Goal: Navigation & Orientation: Find specific page/section

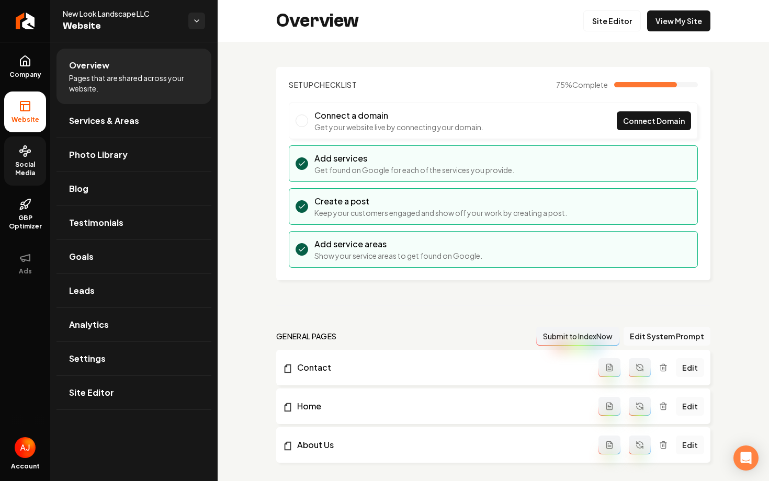
click at [13, 163] on span "Social Media" at bounding box center [25, 169] width 42 height 17
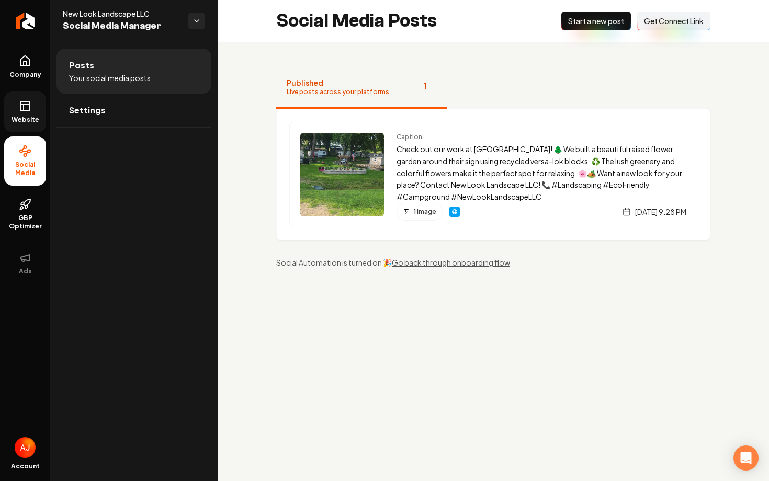
click at [20, 103] on rect at bounding box center [24, 105] width 9 height 9
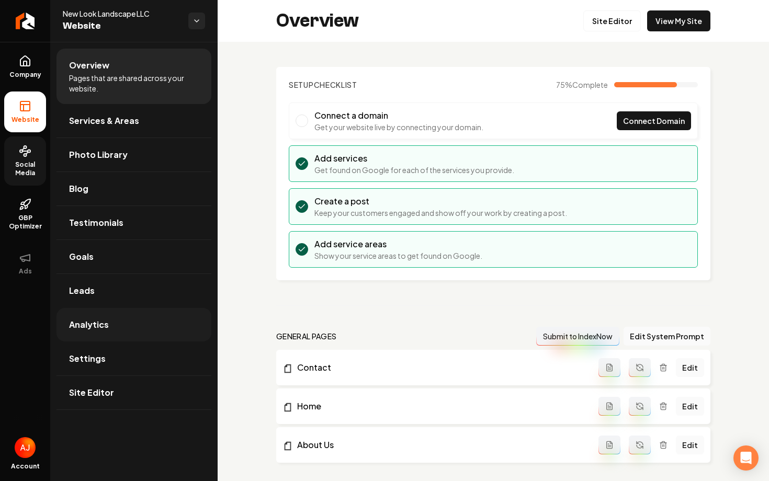
click at [133, 341] on link "Analytics" at bounding box center [133, 324] width 155 height 33
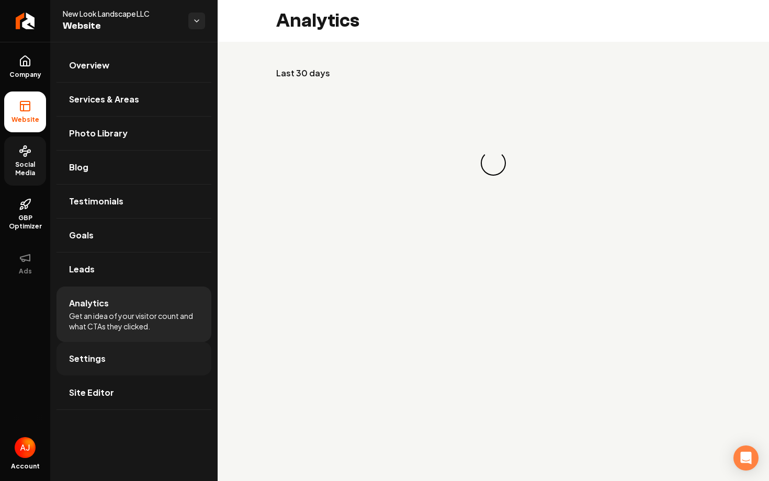
click at [134, 359] on link "Settings" at bounding box center [133, 358] width 155 height 33
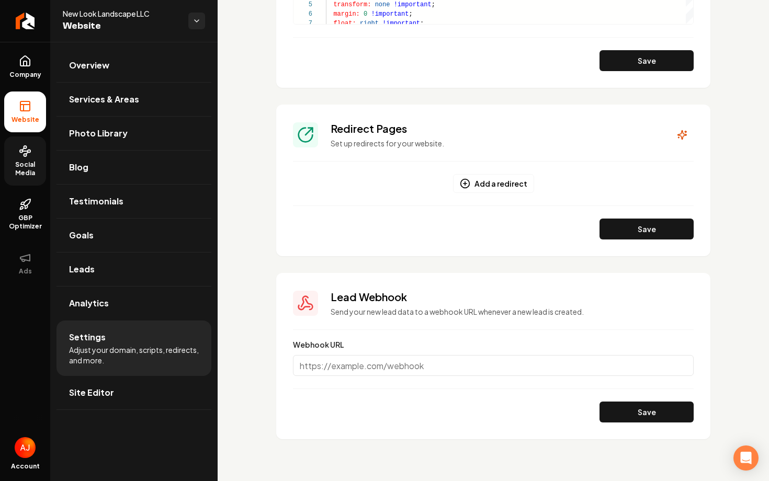
scroll to position [193, 0]
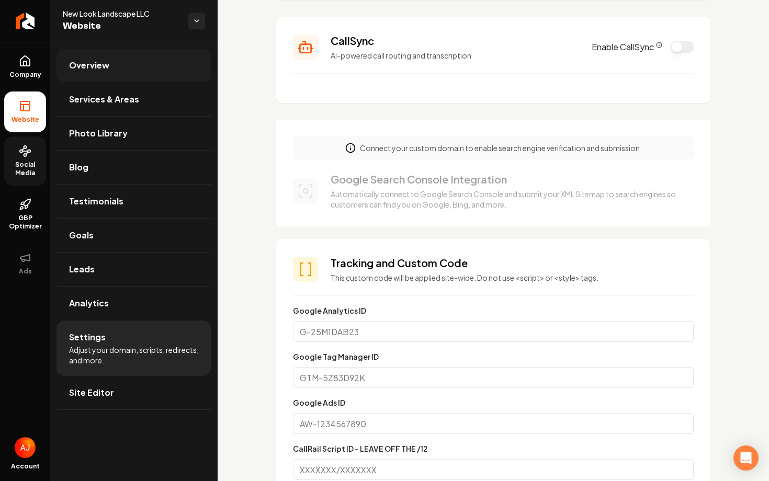
click at [117, 75] on link "Overview" at bounding box center [133, 65] width 155 height 33
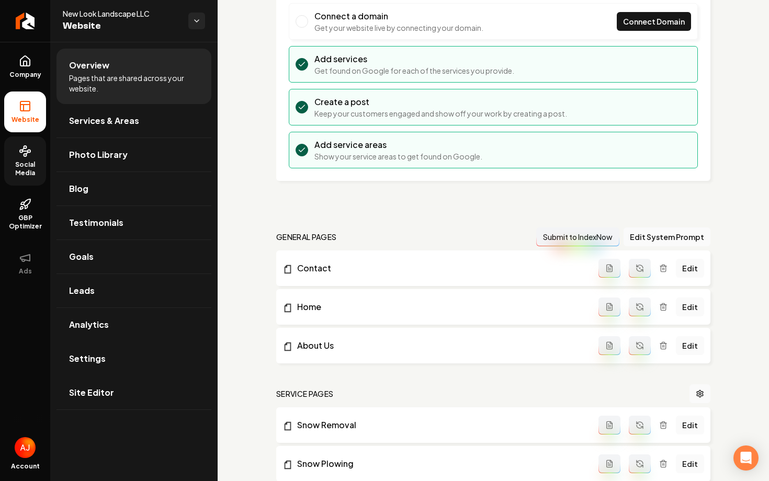
scroll to position [100, 0]
click at [675, 236] on button "Edit System Prompt" at bounding box center [666, 235] width 87 height 19
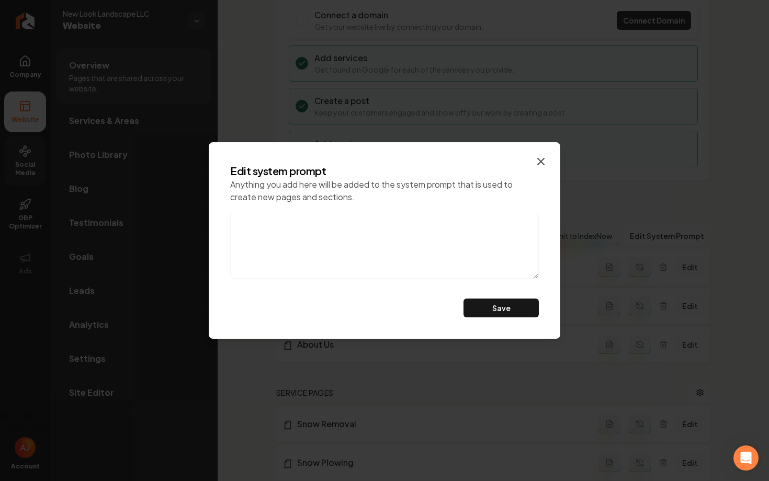
click at [539, 163] on icon "button" at bounding box center [541, 161] width 6 height 6
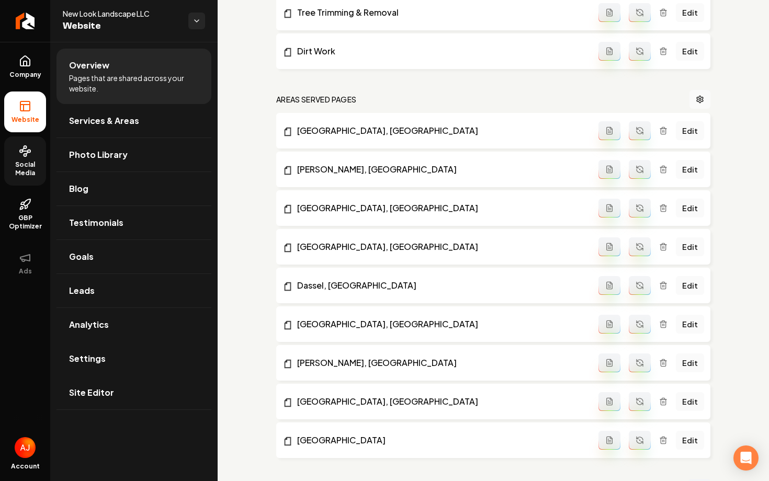
scroll to position [674, 0]
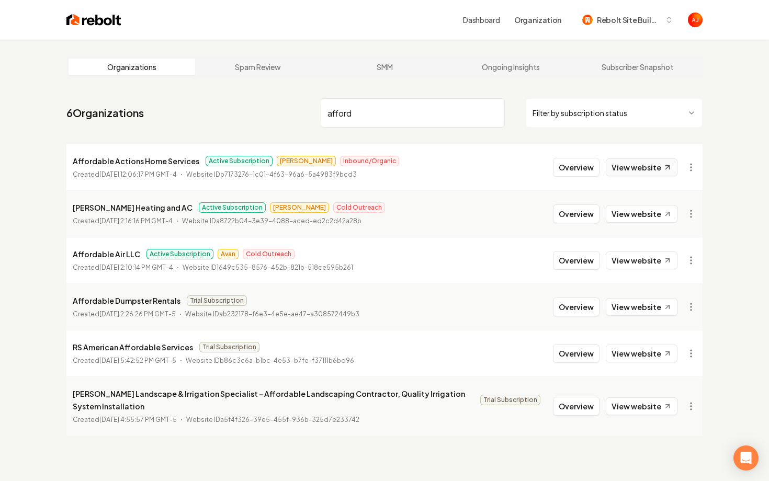
type input "afford"
click at [635, 169] on link "View website" at bounding box center [642, 167] width 72 height 18
click at [560, 165] on button "Overview" at bounding box center [576, 167] width 47 height 19
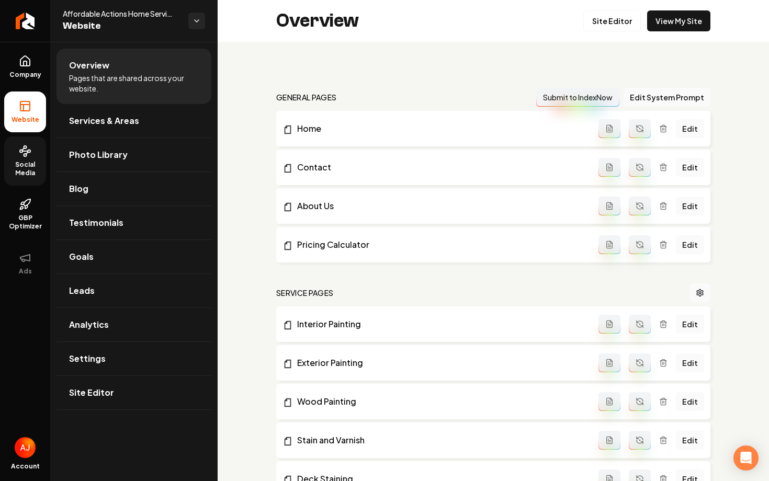
click at [30, 158] on link "Social Media" at bounding box center [25, 160] width 42 height 49
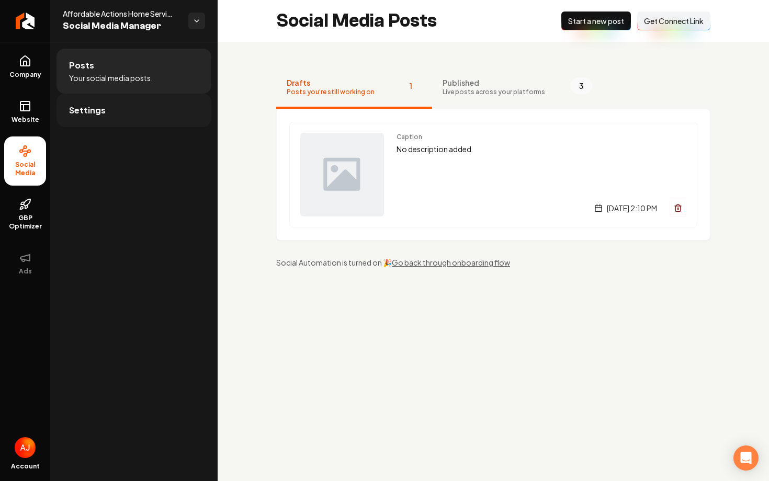
click at [164, 118] on link "Settings" at bounding box center [133, 110] width 155 height 33
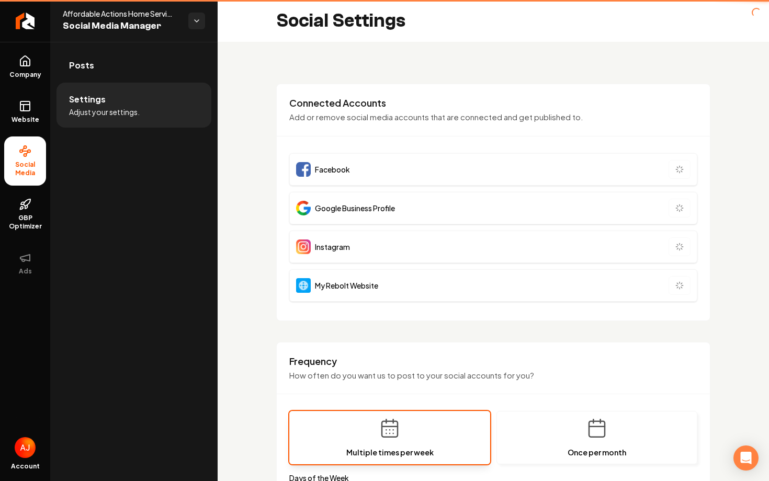
type input "**********"
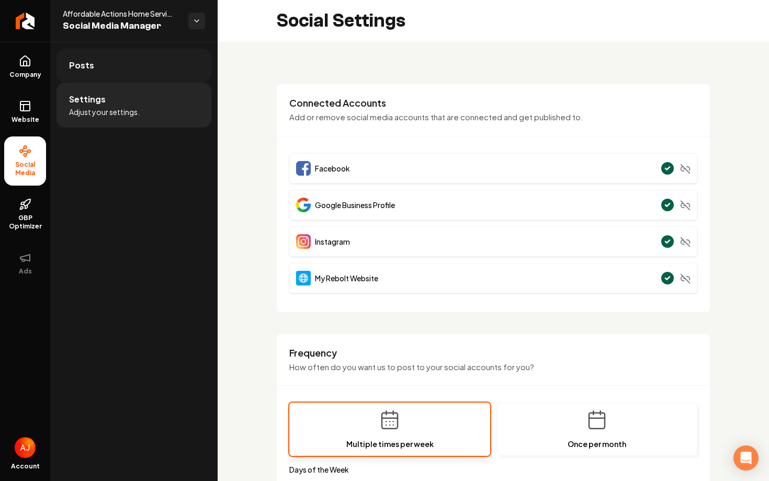
click at [147, 74] on link "Posts" at bounding box center [133, 65] width 155 height 33
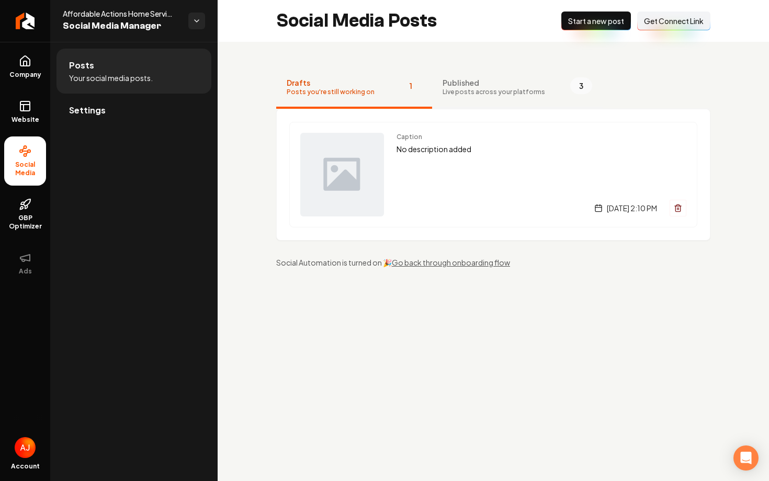
click at [479, 81] on span "Published" at bounding box center [493, 82] width 102 height 10
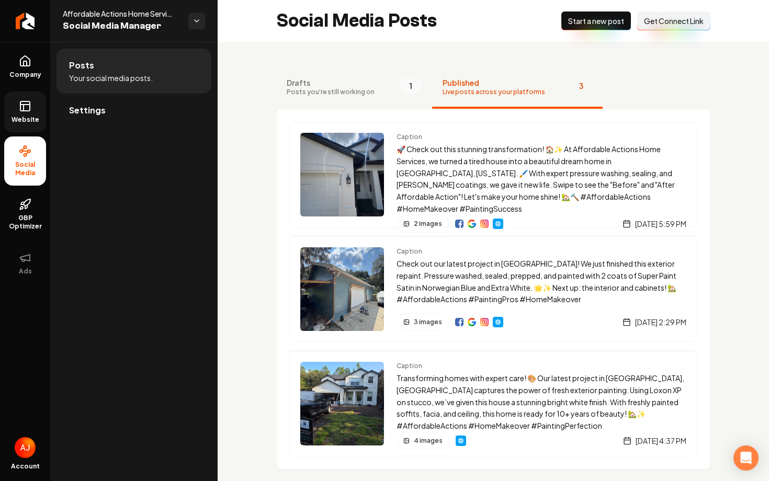
click at [29, 115] on link "Website" at bounding box center [25, 112] width 42 height 41
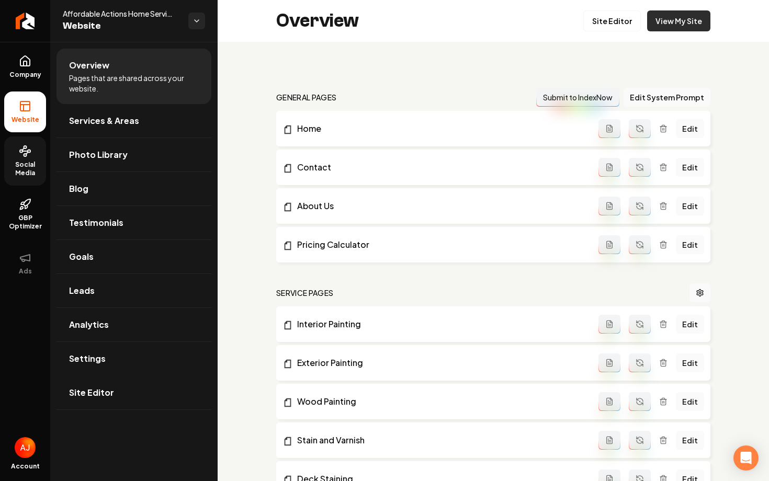
click at [659, 28] on link "View My Site" at bounding box center [678, 20] width 63 height 21
click at [18, 165] on span "Social Media" at bounding box center [25, 169] width 42 height 17
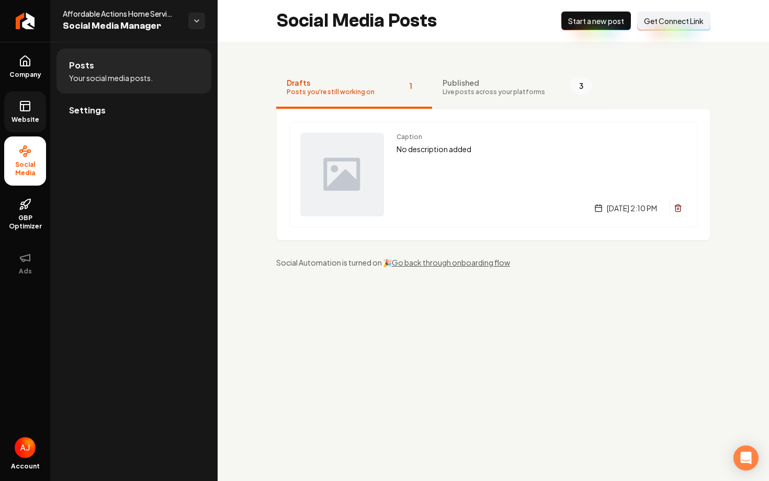
click at [468, 96] on span "Live posts across your platforms" at bounding box center [493, 92] width 102 height 8
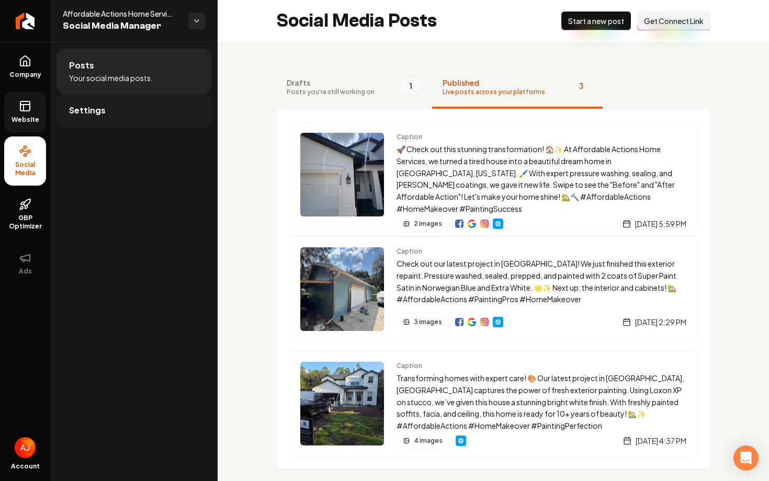
click at [134, 111] on link "Settings" at bounding box center [133, 110] width 155 height 33
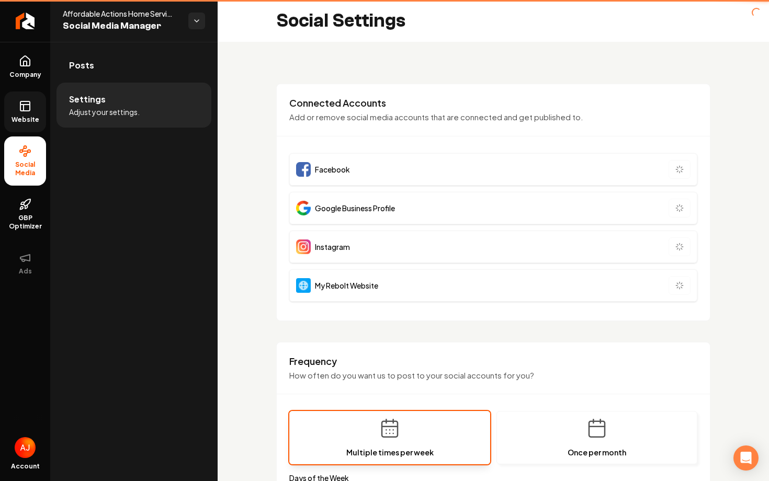
type input "**********"
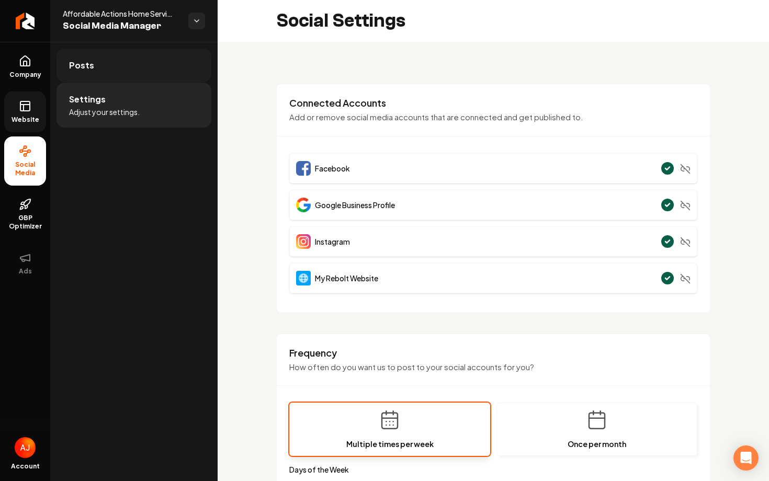
click at [169, 54] on link "Posts" at bounding box center [133, 65] width 155 height 33
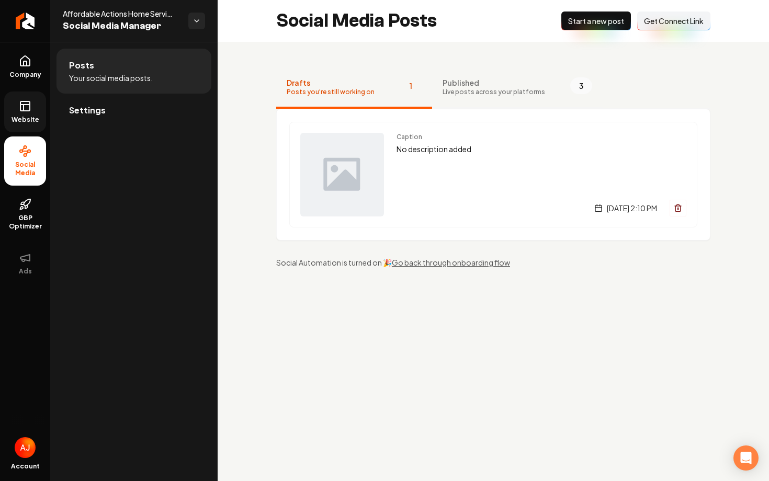
click at [455, 97] on button "Published Live posts across your platforms 3" at bounding box center [517, 88] width 170 height 42
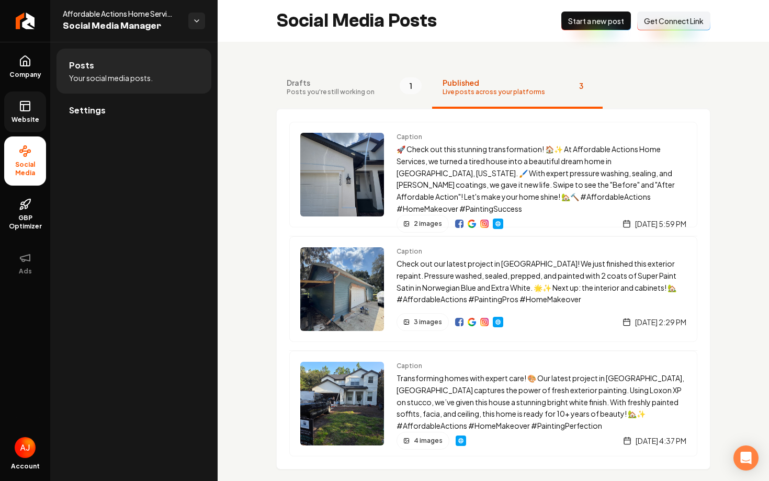
click at [27, 124] on link "Website" at bounding box center [25, 112] width 42 height 41
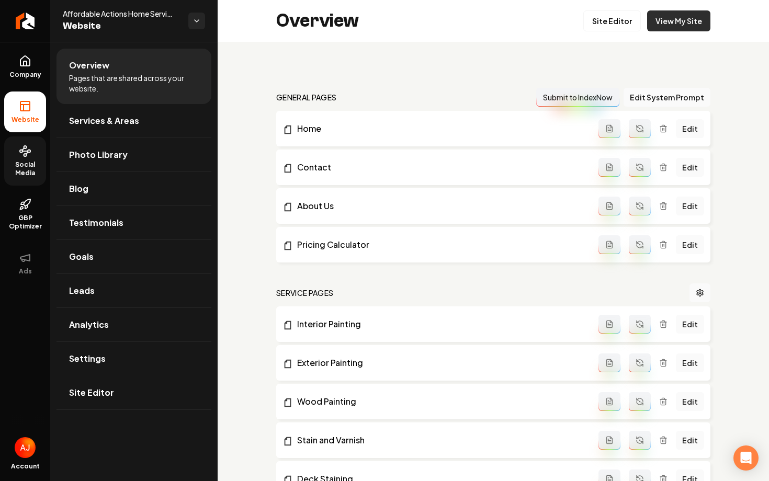
click at [693, 17] on link "View My Site" at bounding box center [678, 20] width 63 height 21
click at [116, 298] on link "Leads" at bounding box center [133, 290] width 155 height 33
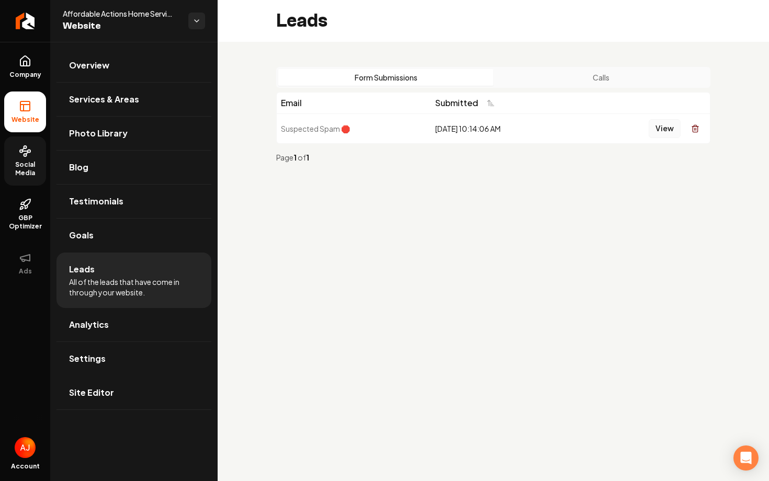
click at [675, 123] on button "View" at bounding box center [664, 128] width 32 height 19
click at [667, 128] on button "View" at bounding box center [664, 128] width 32 height 19
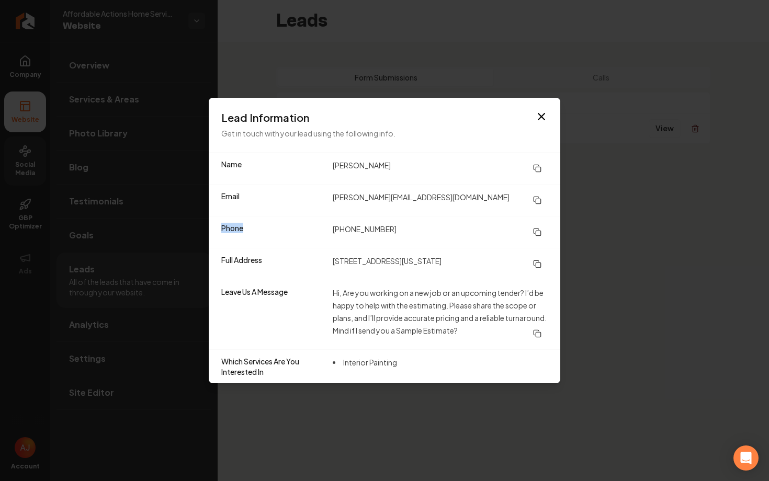
drag, startPoint x: 307, startPoint y: 222, endPoint x: 314, endPoint y: 237, distance: 16.6
click at [314, 237] on div "Phone [PHONE_NUMBER]" at bounding box center [384, 232] width 351 height 32
click at [540, 119] on icon "button" at bounding box center [541, 116] width 13 height 13
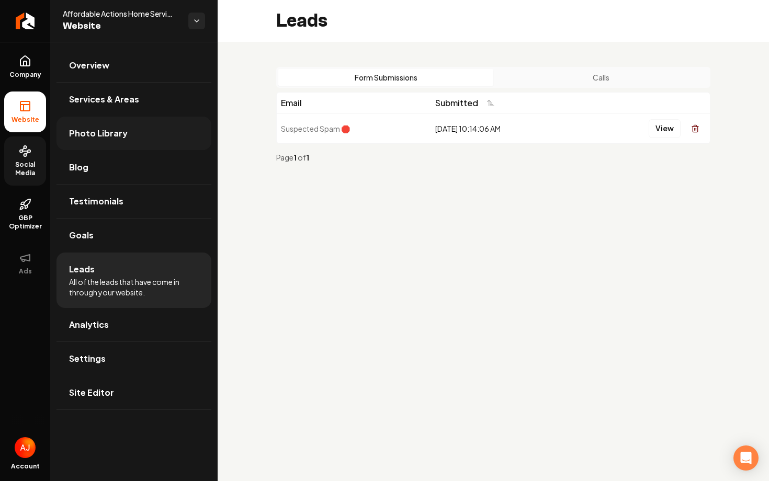
click at [141, 143] on link "Photo Library" at bounding box center [133, 133] width 155 height 33
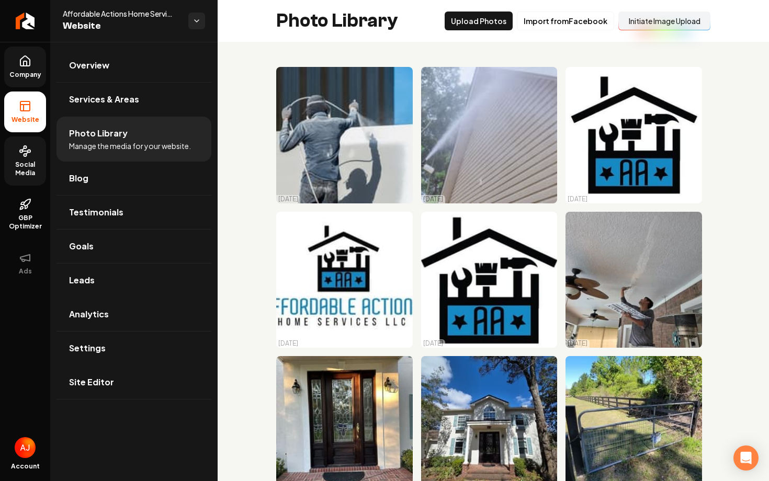
click at [26, 72] on span "Company" at bounding box center [25, 75] width 40 height 8
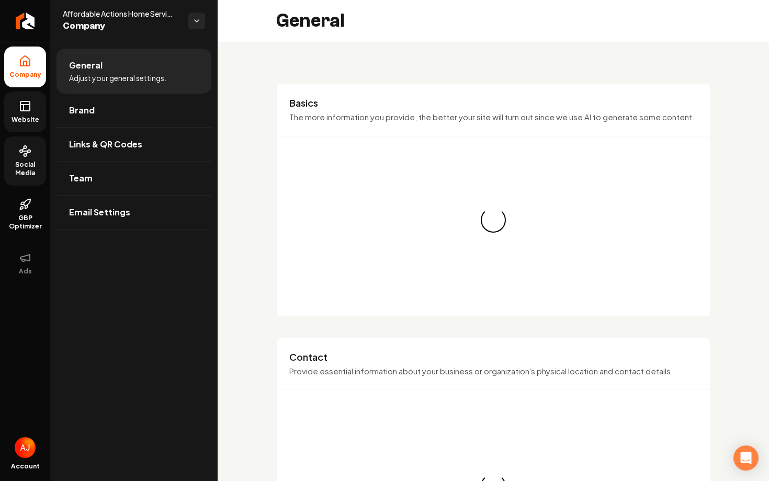
click at [25, 94] on link "Website" at bounding box center [25, 112] width 42 height 41
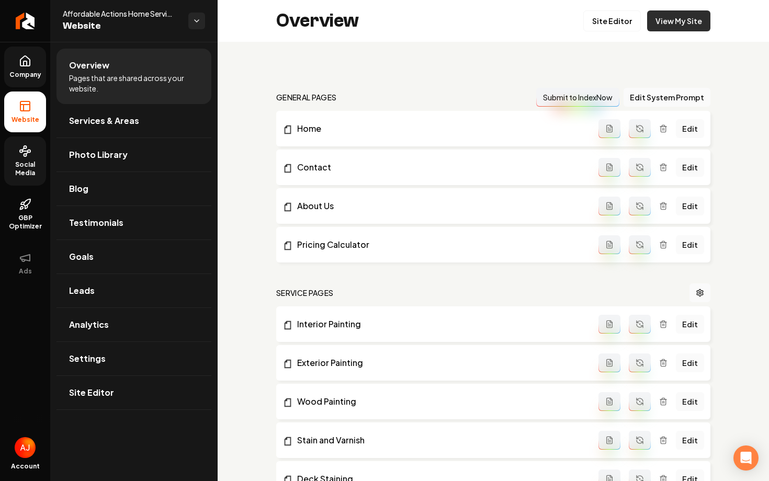
click at [660, 29] on link "View My Site" at bounding box center [678, 20] width 63 height 21
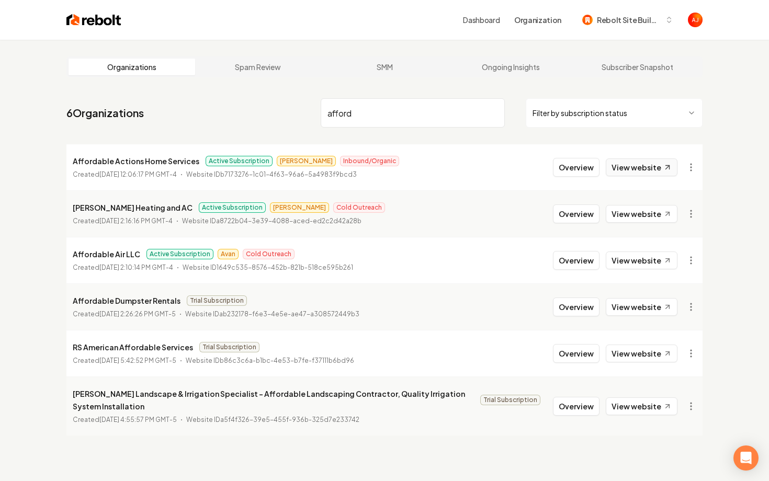
type input "afford"
click at [625, 172] on link "View website" at bounding box center [642, 167] width 72 height 18
